Goal: Task Accomplishment & Management: Complete application form

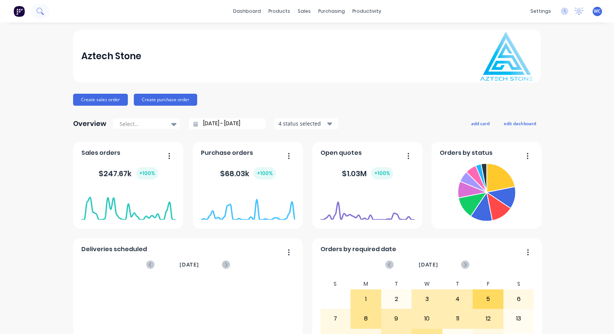
click at [42, 11] on icon at bounding box center [39, 10] width 7 height 7
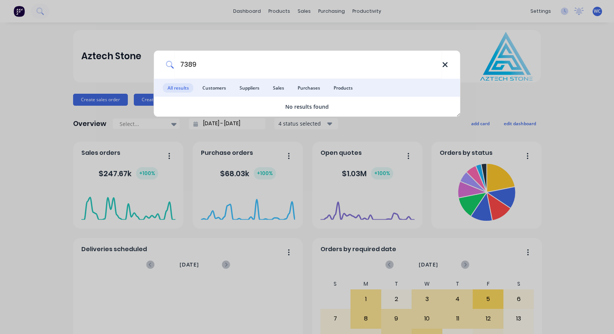
type input "7389"
click at [446, 64] on icon at bounding box center [445, 64] width 5 height 5
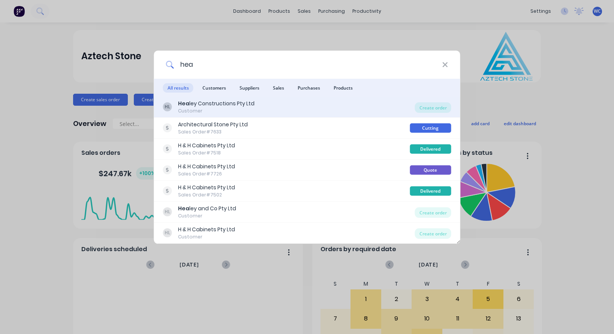
type input "hea"
click at [214, 101] on div "[PERSON_NAME] Constructions Pty Ltd" at bounding box center [216, 104] width 76 height 8
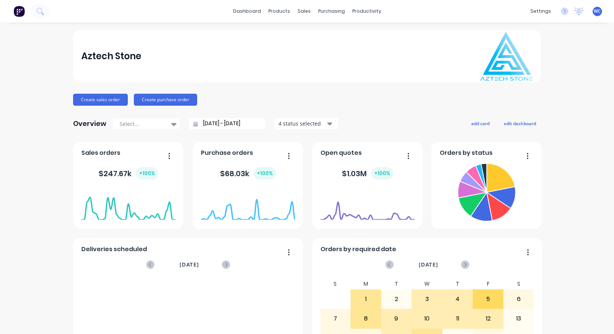
click at [64, 11] on div "dashboard products sales purchasing productivity dashboard products Product Cat…" at bounding box center [307, 11] width 614 height 22
click at [39, 11] on icon at bounding box center [39, 10] width 7 height 7
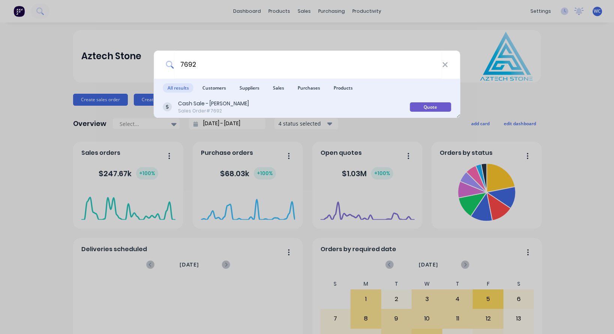
type input "7692"
click at [196, 105] on div "Cash Sale - [PERSON_NAME]" at bounding box center [213, 104] width 71 height 8
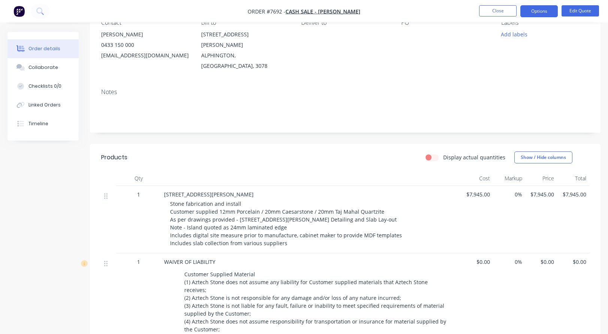
scroll to position [112, 0]
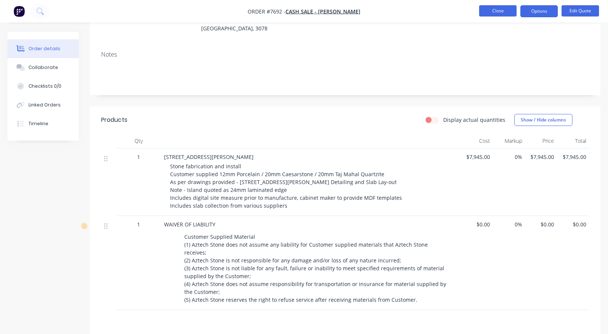
click at [500, 10] on button "Close" at bounding box center [497, 10] width 37 height 11
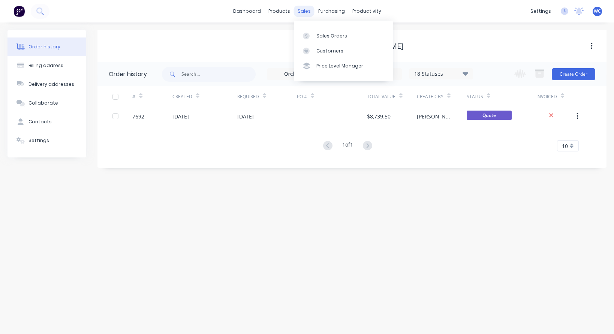
click at [298, 8] on div "sales" at bounding box center [304, 11] width 21 height 11
click at [324, 33] on div "Sales Orders" at bounding box center [331, 36] width 31 height 7
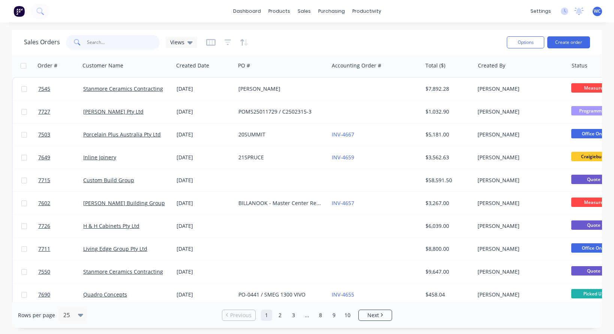
click at [99, 39] on input "text" at bounding box center [123, 42] width 73 height 15
click at [260, 13] on link "dashboard" at bounding box center [246, 11] width 35 height 11
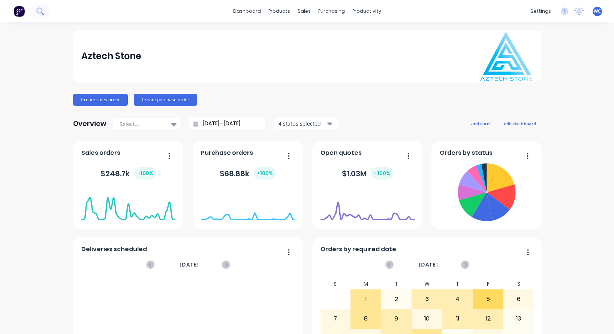
click at [38, 11] on icon at bounding box center [39, 10] width 7 height 7
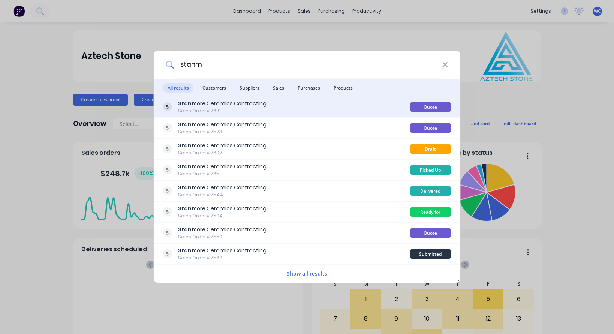
type input "stanm"
click at [213, 102] on div "Stanm ore Ceramics Contracting" at bounding box center [222, 104] width 88 height 8
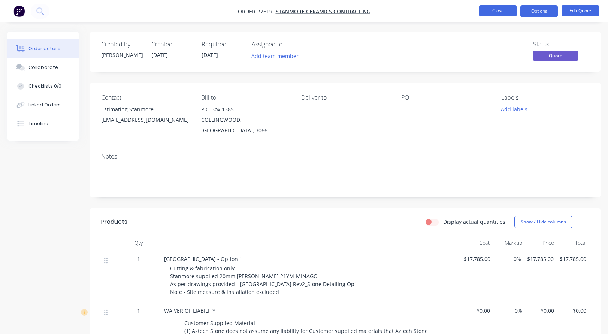
click at [494, 9] on button "Close" at bounding box center [497, 10] width 37 height 11
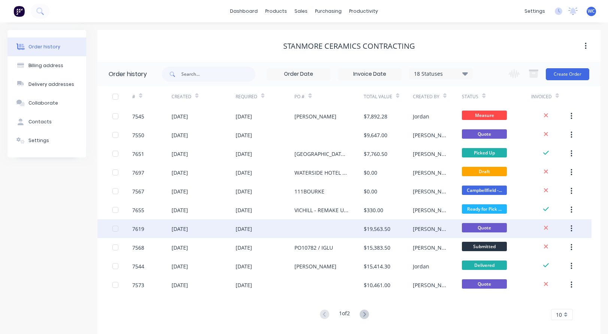
click at [141, 228] on div "7619" at bounding box center [138, 229] width 12 height 8
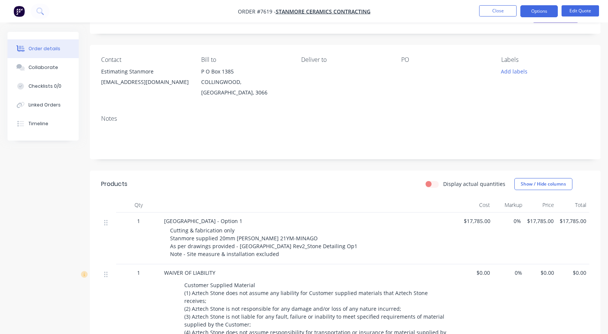
scroll to position [75, 0]
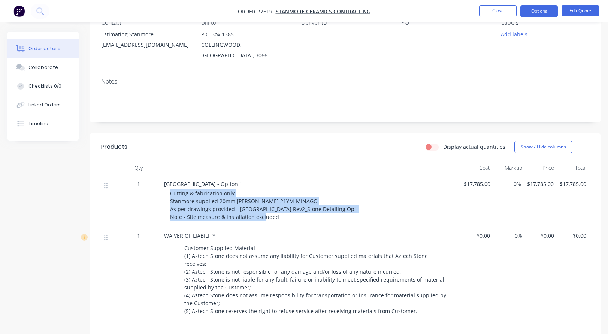
drag, startPoint x: 170, startPoint y: 184, endPoint x: 278, endPoint y: 209, distance: 110.7
click at [278, 209] on div "Cutting & fabrication only Stanmore supplied 20mm [PERSON_NAME] 21YM-MINAGO As …" at bounding box center [314, 204] width 288 height 31
copy span "Cutting & fabrication only Stanmore supplied 20mm [PERSON_NAME] 21YM-MINAGO As …"
click at [497, 8] on button "Close" at bounding box center [497, 10] width 37 height 11
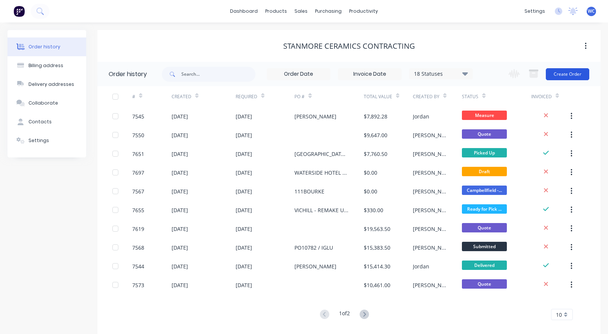
click at [575, 75] on button "Create Order" at bounding box center [567, 74] width 43 height 12
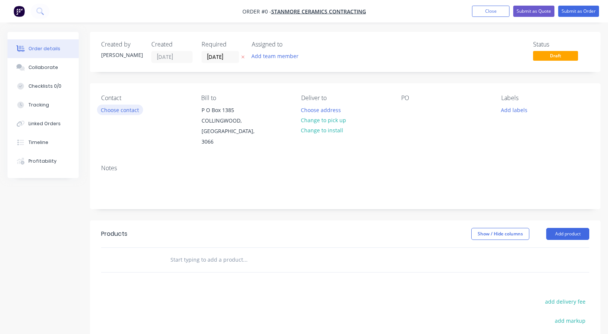
click at [131, 109] on button "Choose contact" at bounding box center [120, 110] width 46 height 10
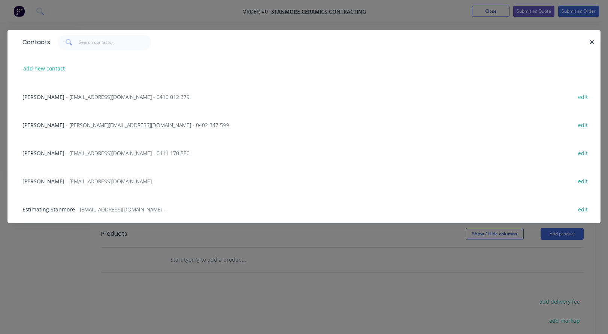
click at [67, 209] on span "Estimating Stanmore" at bounding box center [48, 209] width 52 height 7
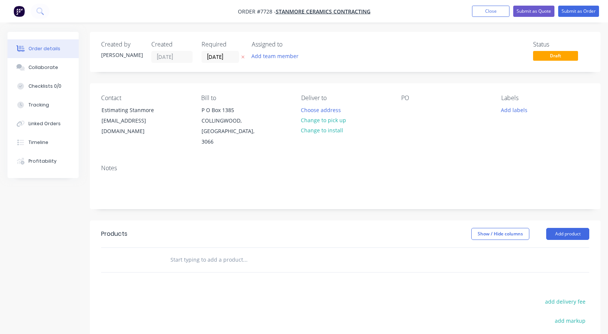
click at [188, 252] on input "text" at bounding box center [245, 259] width 150 height 15
click at [176, 252] on input "text" at bounding box center [245, 259] width 150 height 15
click at [184, 252] on input "text" at bounding box center [245, 259] width 150 height 15
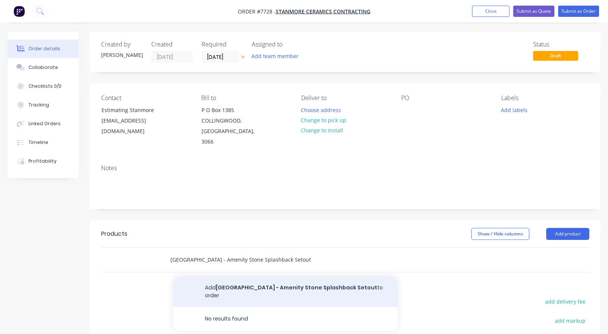
type input "[GEOGRAPHIC_DATA] - Amenity Stone Splashback Setout"
click at [231, 277] on button "Add Melb Airport - Amenity Stone Splashback Setout to order" at bounding box center [285, 291] width 225 height 31
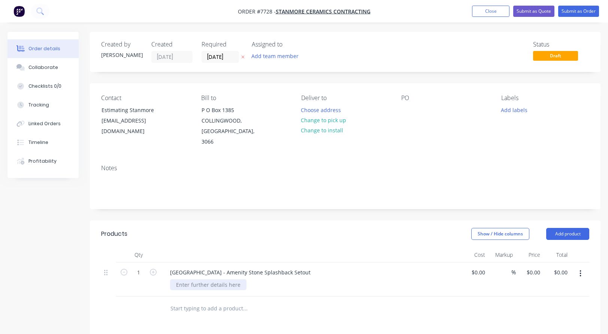
click at [194, 279] on div at bounding box center [208, 284] width 76 height 11
paste div
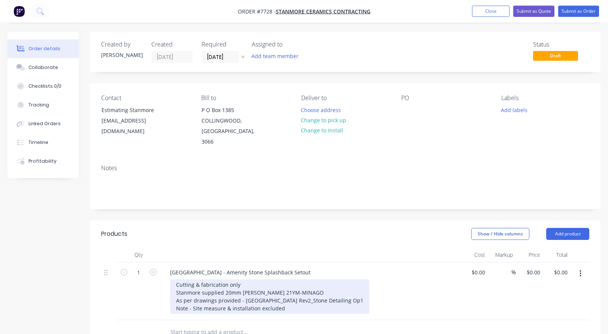
click at [298, 289] on div "Cutting & fabrication only Stanmore supplied 20mm [PERSON_NAME] 21YM-MINAGO As …" at bounding box center [269, 296] width 199 height 34
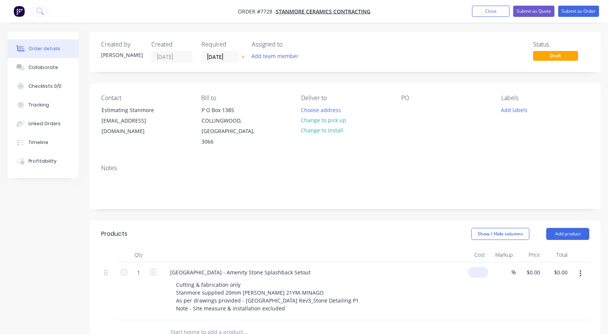
click at [474, 265] on div "$0.00" at bounding box center [474, 291] width 27 height 58
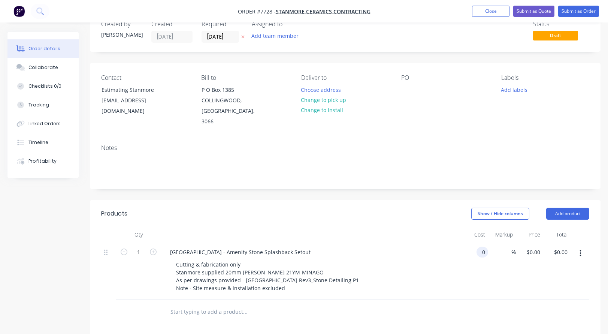
scroll to position [37, 0]
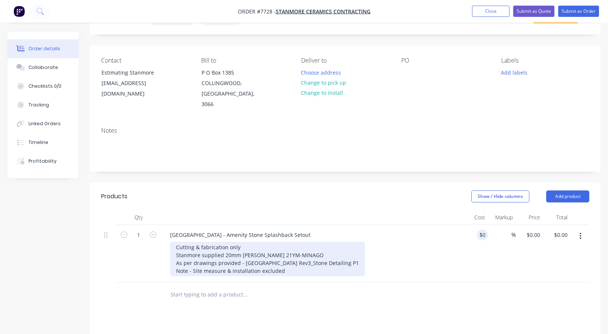
click at [247, 242] on div "Cutting & fabrication only Stanmore supplied 20mm [PERSON_NAME] 21YM-MINAGO As …" at bounding box center [267, 259] width 195 height 34
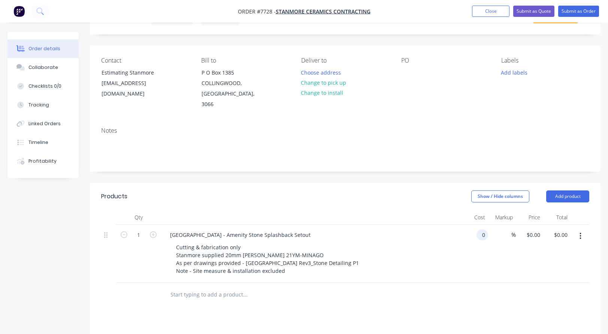
click at [476, 225] on div "0 0" at bounding box center [474, 254] width 27 height 58
type input "$14,230.00"
click at [208, 287] on input "text" at bounding box center [245, 294] width 150 height 15
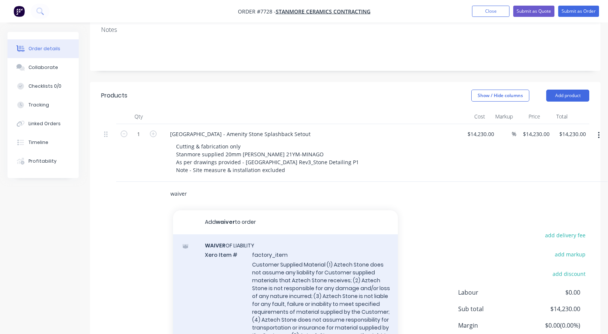
scroll to position [150, 0]
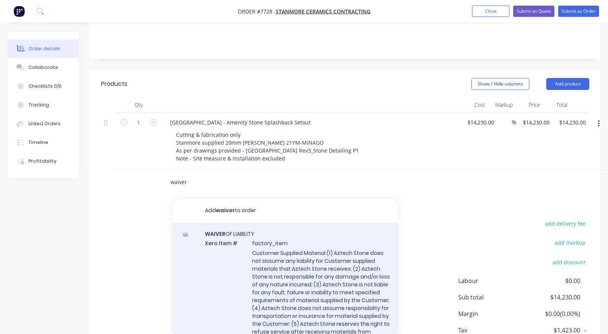
type input "waiver"
click at [275, 247] on div "WAIVER OF LIABILITY Xero Item # factory_item Customer Supplied Material (1) Azt…" at bounding box center [285, 296] width 225 height 147
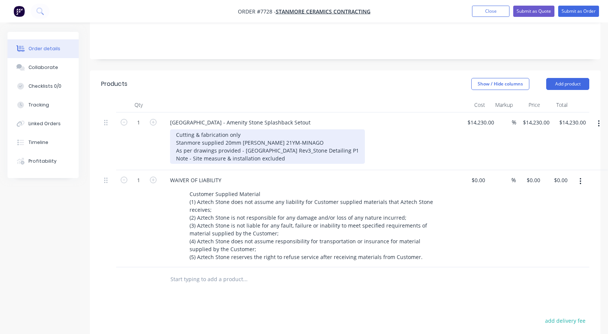
click at [252, 129] on div "Cutting & fabrication only Stanmore supplied 20mm [PERSON_NAME] 21YM-MINAGO As …" at bounding box center [267, 146] width 195 height 34
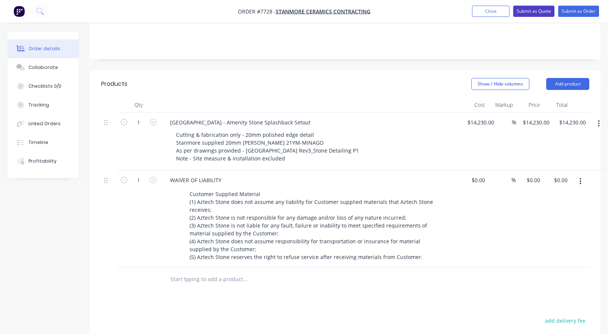
click at [531, 7] on button "Submit as Quote" at bounding box center [533, 11] width 41 height 11
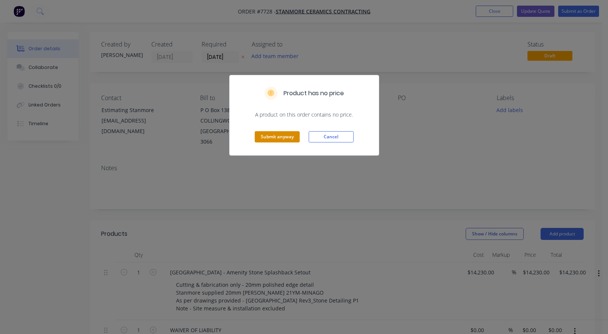
click at [286, 135] on button "Submit anyway" at bounding box center [277, 136] width 45 height 11
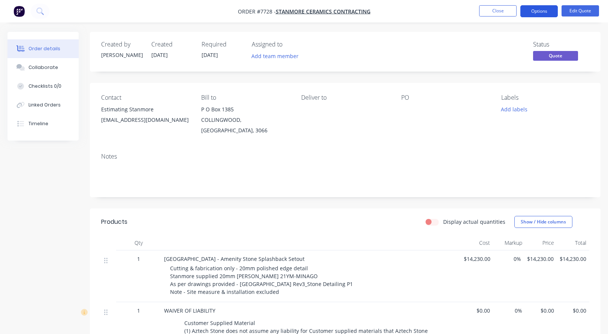
click at [540, 9] on button "Options" at bounding box center [539, 11] width 37 height 12
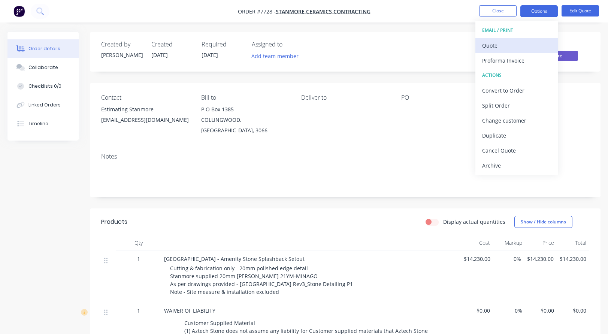
click at [499, 43] on div "Quote" at bounding box center [516, 45] width 69 height 11
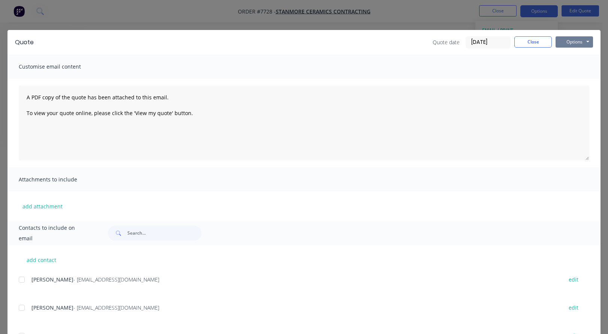
click at [569, 42] on button "Options" at bounding box center [574, 41] width 37 height 11
click at [566, 54] on button "Preview" at bounding box center [580, 55] width 48 height 12
click at [533, 41] on button "Close" at bounding box center [533, 41] width 37 height 11
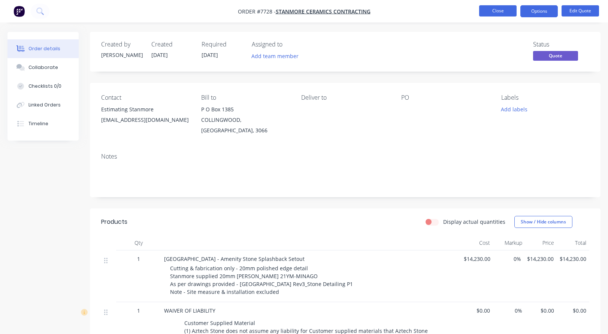
click at [503, 11] on button "Close" at bounding box center [497, 10] width 37 height 11
